Goal: Task Accomplishment & Management: Manage account settings

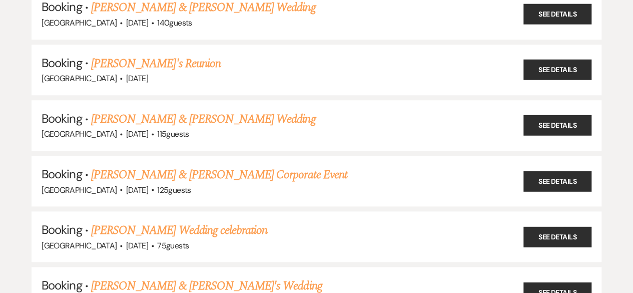
scroll to position [361, 0]
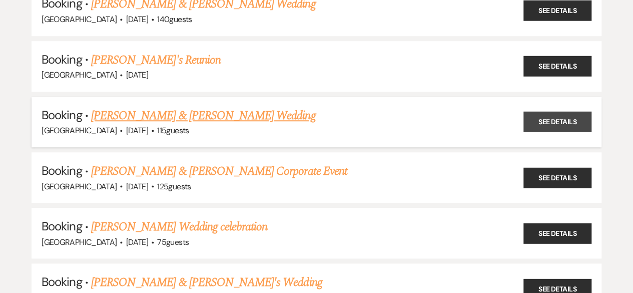
click at [564, 117] on link "See Details" at bounding box center [558, 122] width 68 height 21
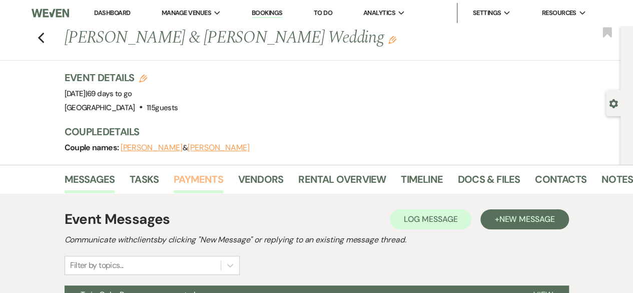
click at [202, 175] on link "Payments" at bounding box center [199, 182] width 50 height 22
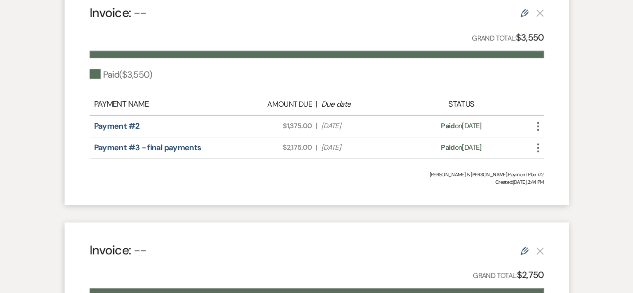
scroll to position [304, 0]
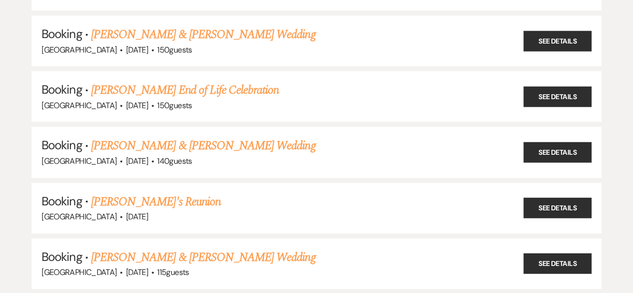
scroll to position [225, 0]
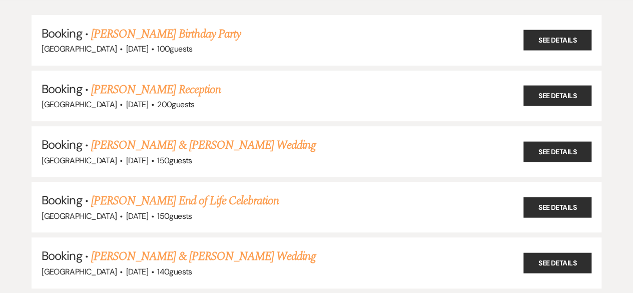
scroll to position [110, 0]
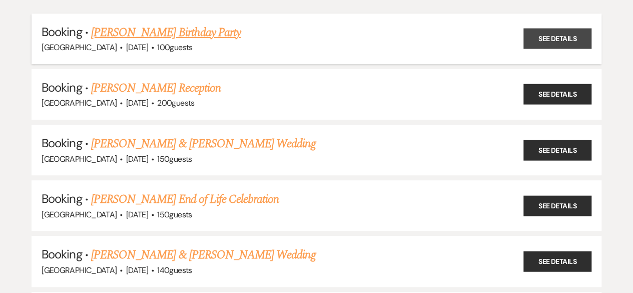
click at [556, 45] on link "See Details" at bounding box center [558, 39] width 68 height 21
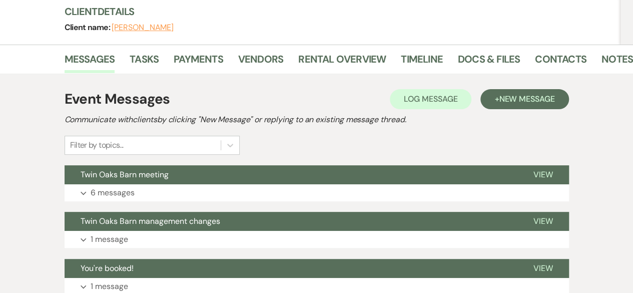
scroll to position [121, 0]
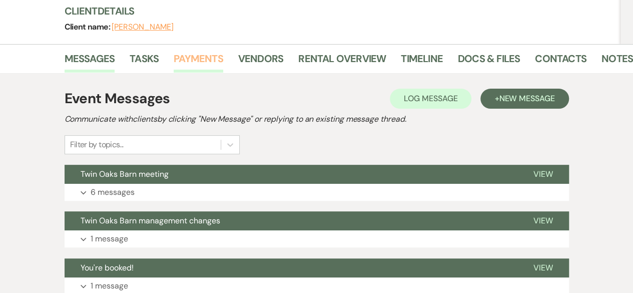
click at [203, 60] on link "Payments" at bounding box center [199, 62] width 50 height 22
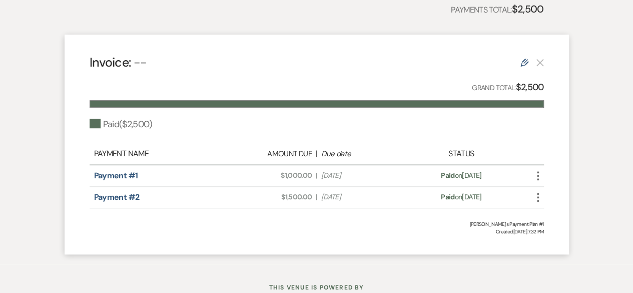
scroll to position [267, 0]
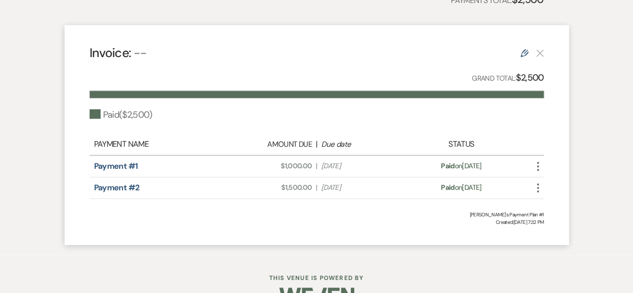
click at [526, 55] on icon "Edit" at bounding box center [525, 53] width 8 height 8
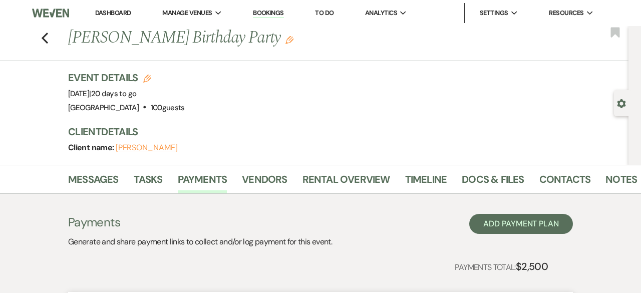
select select "1"
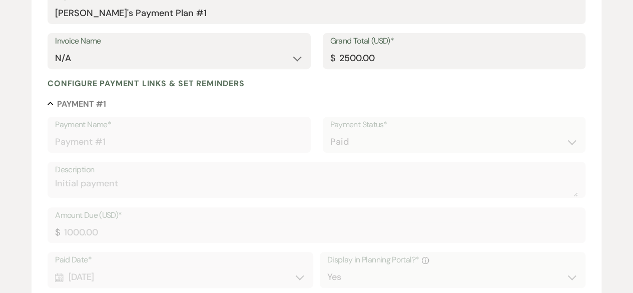
scroll to position [5, 0]
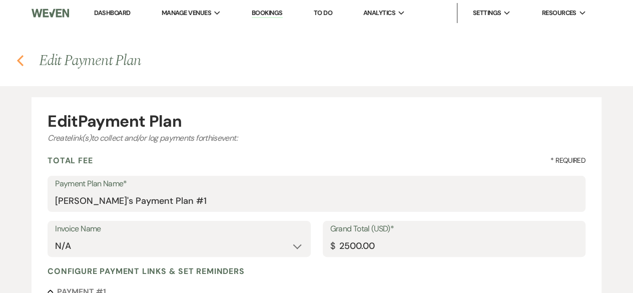
click at [23, 65] on icon "Previous" at bounding box center [21, 61] width 8 height 12
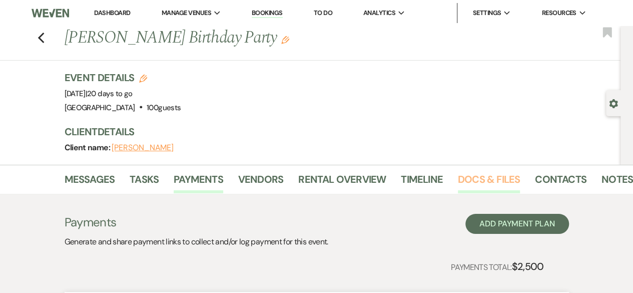
click at [490, 180] on link "Docs & Files" at bounding box center [489, 182] width 62 height 22
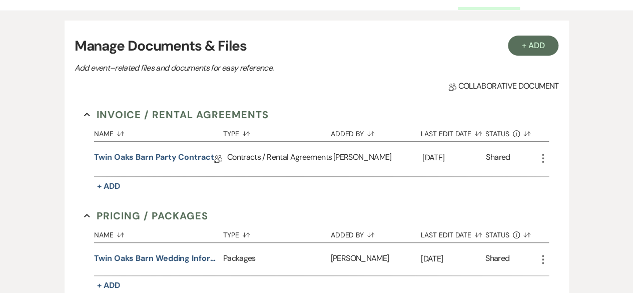
scroll to position [184, 0]
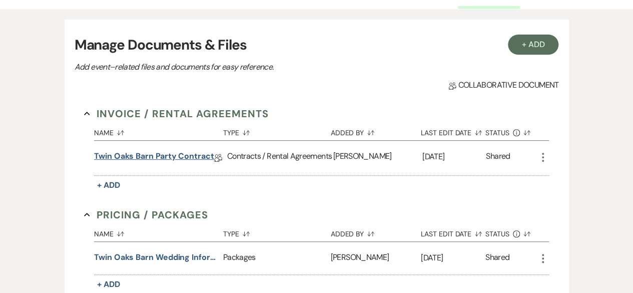
click at [180, 157] on link "Twin Oaks Barn Party contract" at bounding box center [154, 158] width 120 height 16
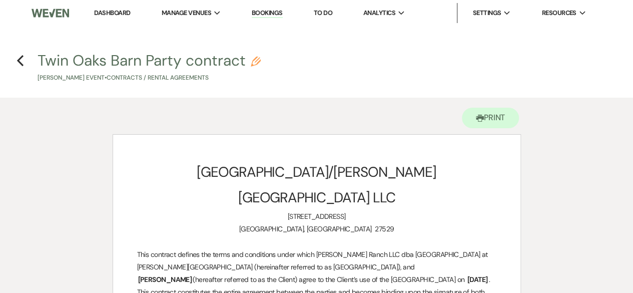
click at [273, 17] on link "Bookings" at bounding box center [267, 14] width 31 height 10
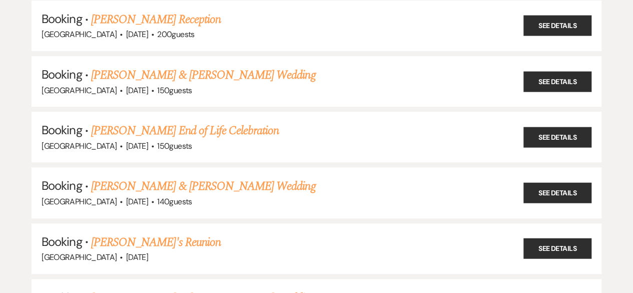
scroll to position [181, 0]
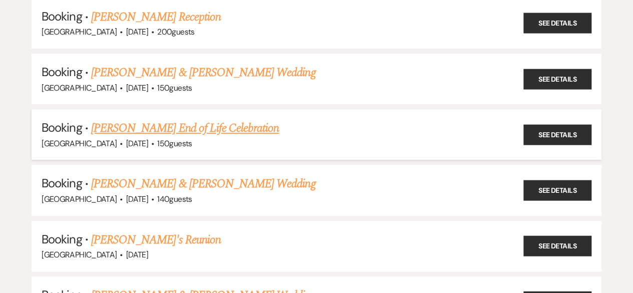
click at [203, 130] on link "[PERSON_NAME] End of Life Celebration" at bounding box center [185, 128] width 188 height 18
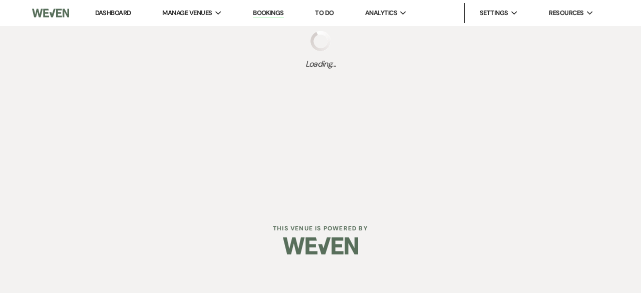
select select "5"
select select "14"
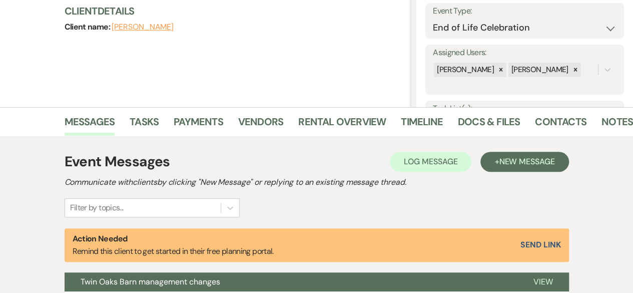
scroll to position [149, 0]
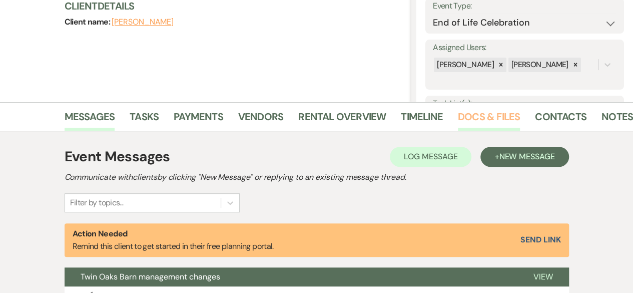
click at [481, 116] on link "Docs & Files" at bounding box center [489, 120] width 62 height 22
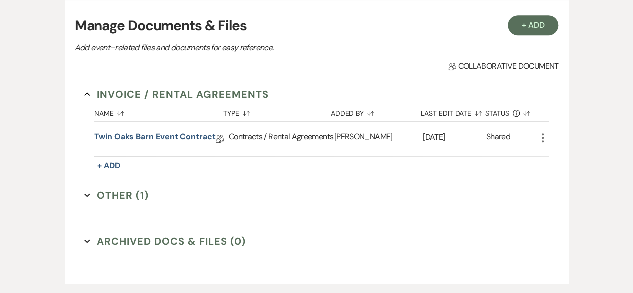
scroll to position [291, 0]
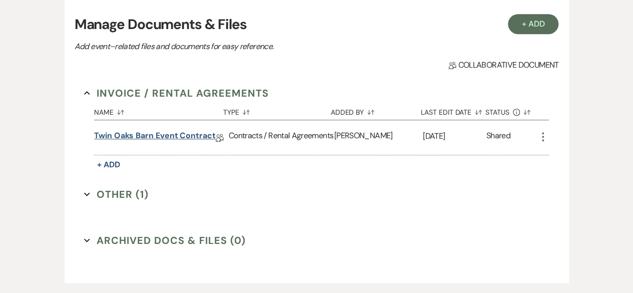
click at [191, 140] on link "Twin Oaks Barn Event Contract" at bounding box center [155, 138] width 122 height 16
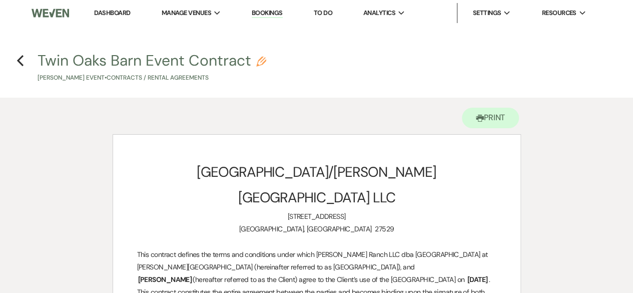
click at [269, 14] on link "Bookings" at bounding box center [267, 14] width 31 height 10
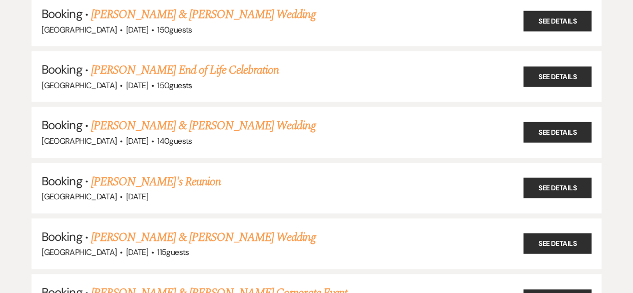
scroll to position [240, 0]
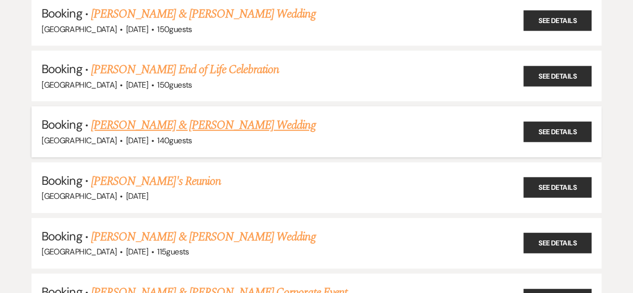
click at [233, 121] on link "[PERSON_NAME] & [PERSON_NAME] Wedding" at bounding box center [203, 125] width 224 height 18
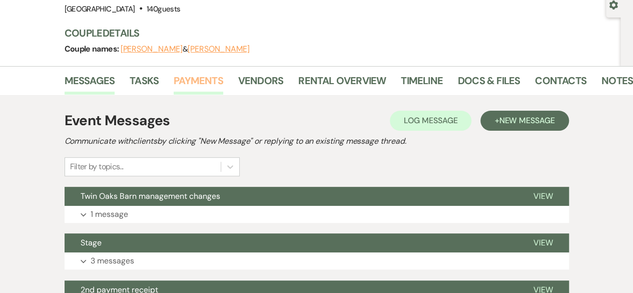
click at [199, 83] on link "Payments" at bounding box center [199, 84] width 50 height 22
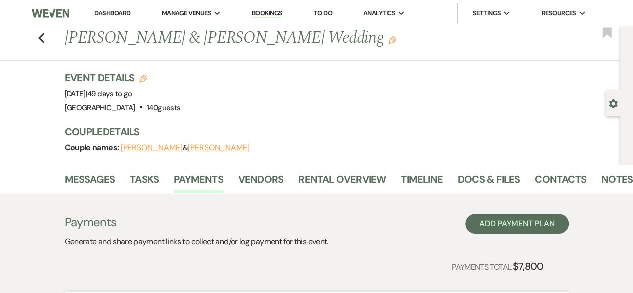
click at [271, 12] on link "Bookings" at bounding box center [267, 14] width 31 height 10
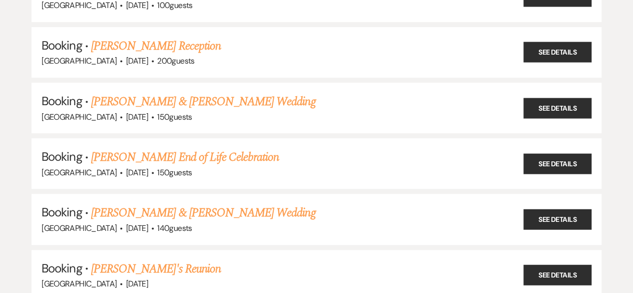
scroll to position [156, 0]
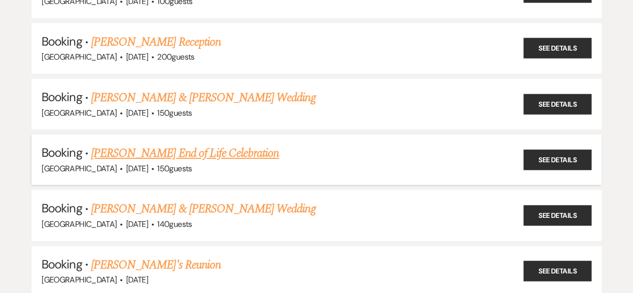
click at [217, 152] on link "[PERSON_NAME] End of Life Celebration" at bounding box center [185, 153] width 188 height 18
select select "5"
select select "14"
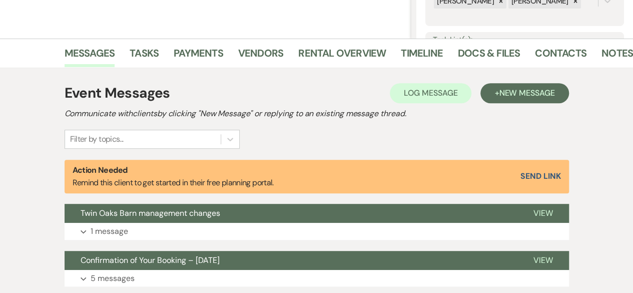
scroll to position [212, 0]
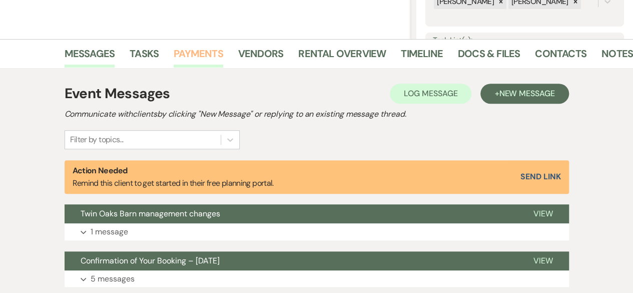
click at [201, 52] on link "Payments" at bounding box center [199, 57] width 50 height 22
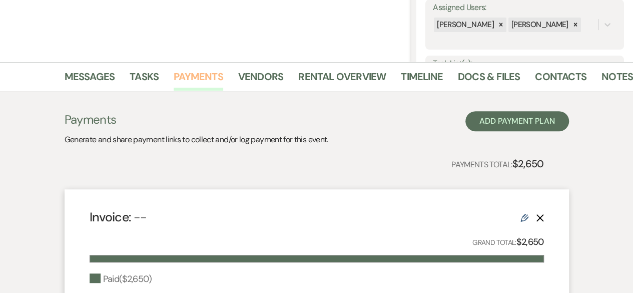
scroll to position [192, 0]
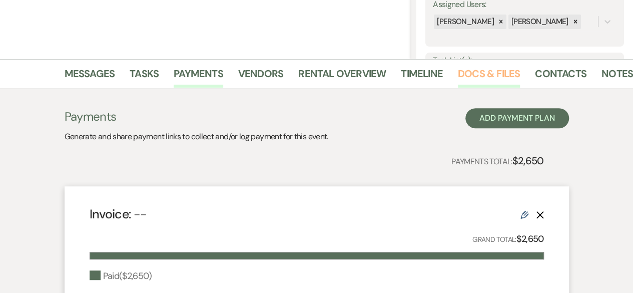
click at [468, 75] on link "Docs & Files" at bounding box center [489, 77] width 62 height 22
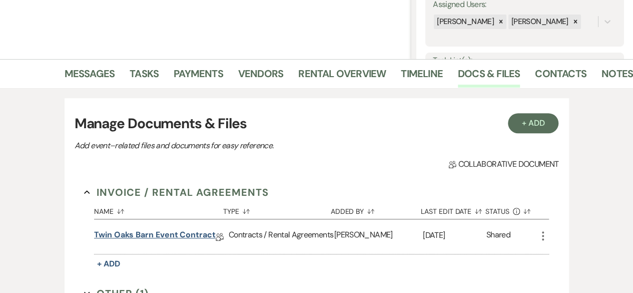
click at [177, 231] on link "Twin Oaks Barn Event Contract" at bounding box center [155, 237] width 122 height 16
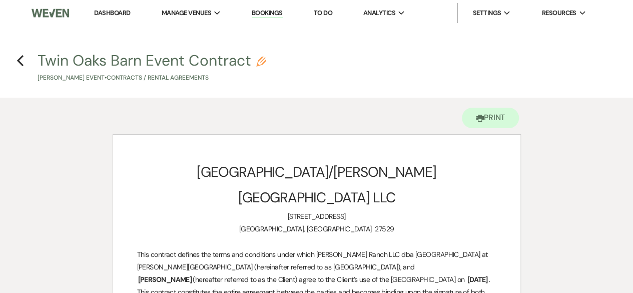
click at [272, 13] on link "Bookings" at bounding box center [267, 14] width 31 height 10
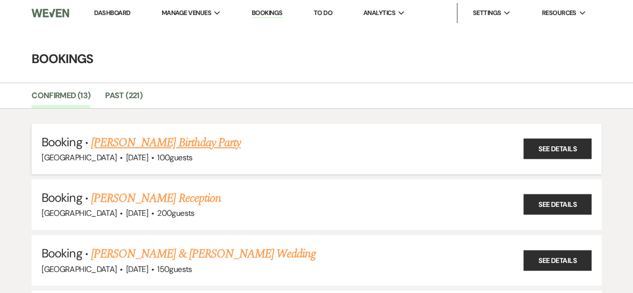
click at [190, 140] on link "[PERSON_NAME] Birthday Party" at bounding box center [166, 143] width 150 height 18
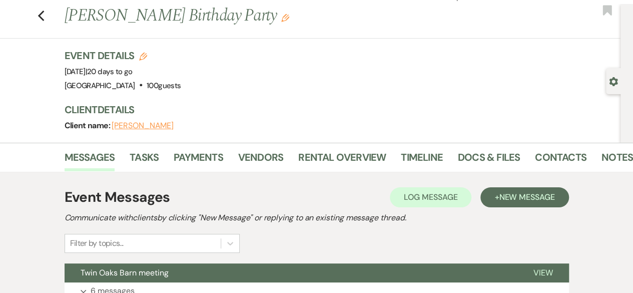
scroll to position [18, 0]
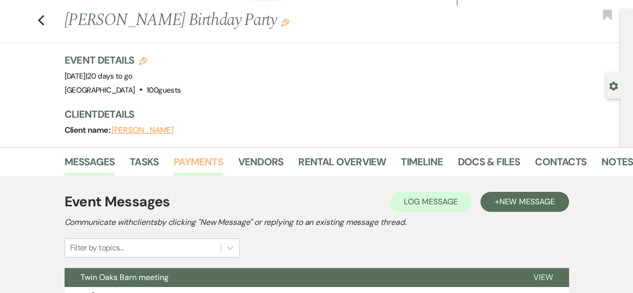
click at [194, 163] on link "Payments" at bounding box center [199, 165] width 50 height 22
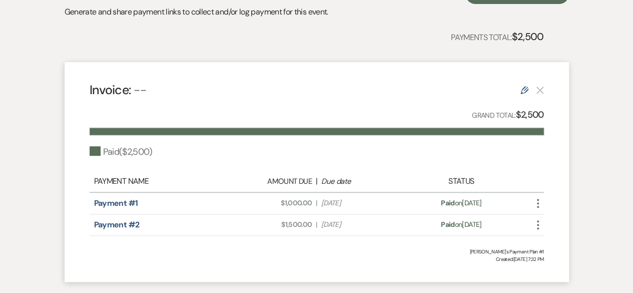
scroll to position [227, 0]
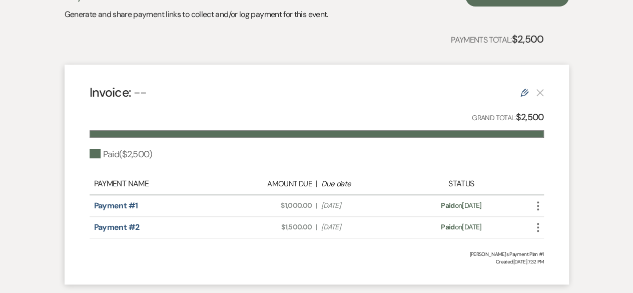
click at [525, 94] on use at bounding box center [525, 93] width 8 height 8
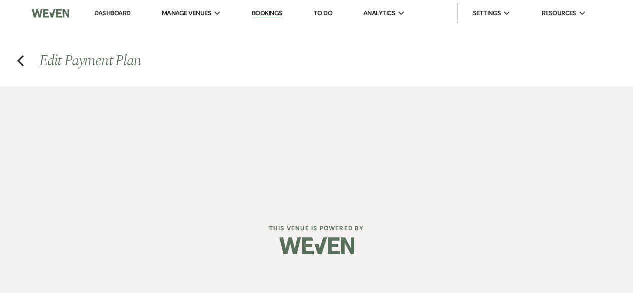
select select "1"
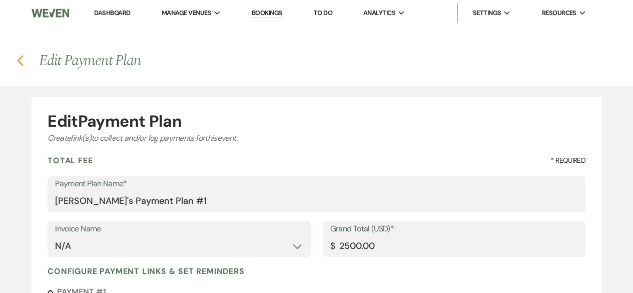
click at [20, 61] on icon "Previous" at bounding box center [21, 61] width 8 height 12
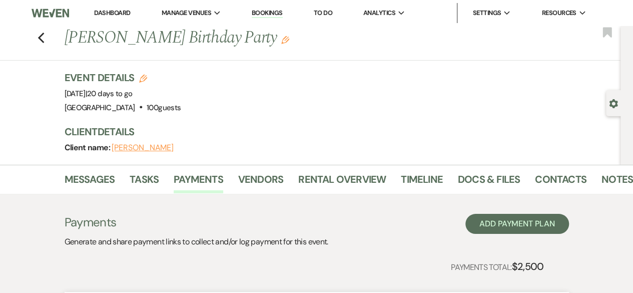
click at [271, 14] on link "Bookings" at bounding box center [267, 14] width 31 height 10
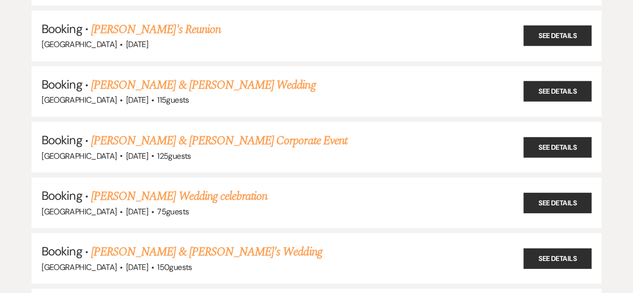
scroll to position [392, 0]
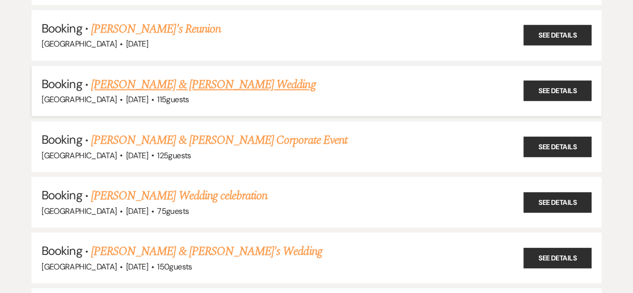
click at [219, 79] on link "[PERSON_NAME] & [PERSON_NAME] Wedding" at bounding box center [203, 85] width 224 height 18
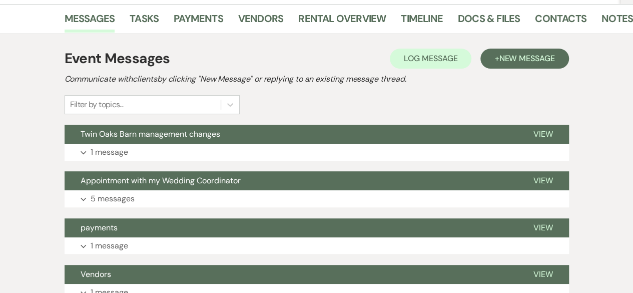
scroll to position [154, 0]
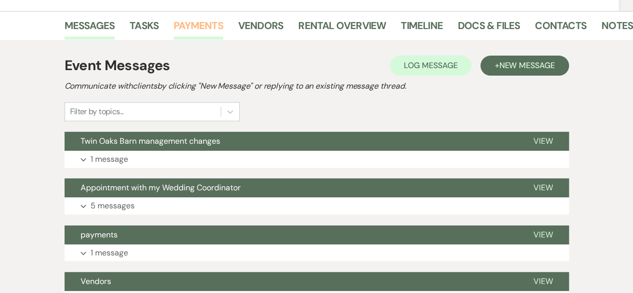
click at [201, 26] on link "Payments" at bounding box center [199, 29] width 50 height 22
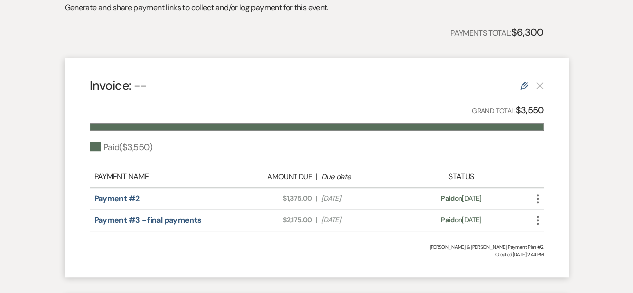
scroll to position [234, 0]
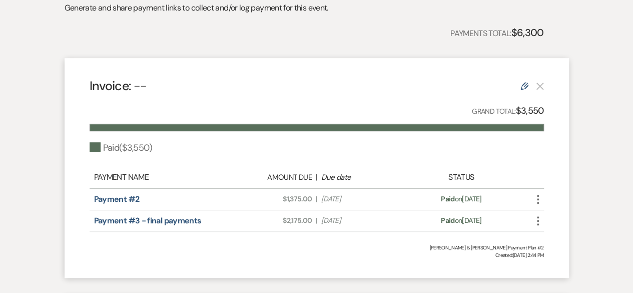
click at [527, 86] on use at bounding box center [525, 86] width 8 height 8
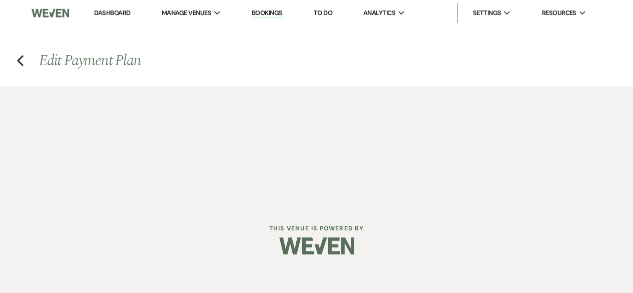
select select "1"
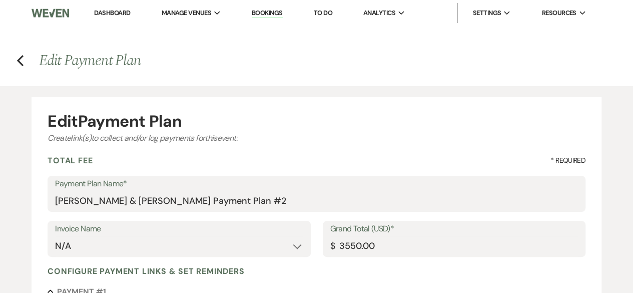
click at [118, 11] on link "Dashboard" at bounding box center [112, 13] width 36 height 9
